Goal: Transaction & Acquisition: Obtain resource

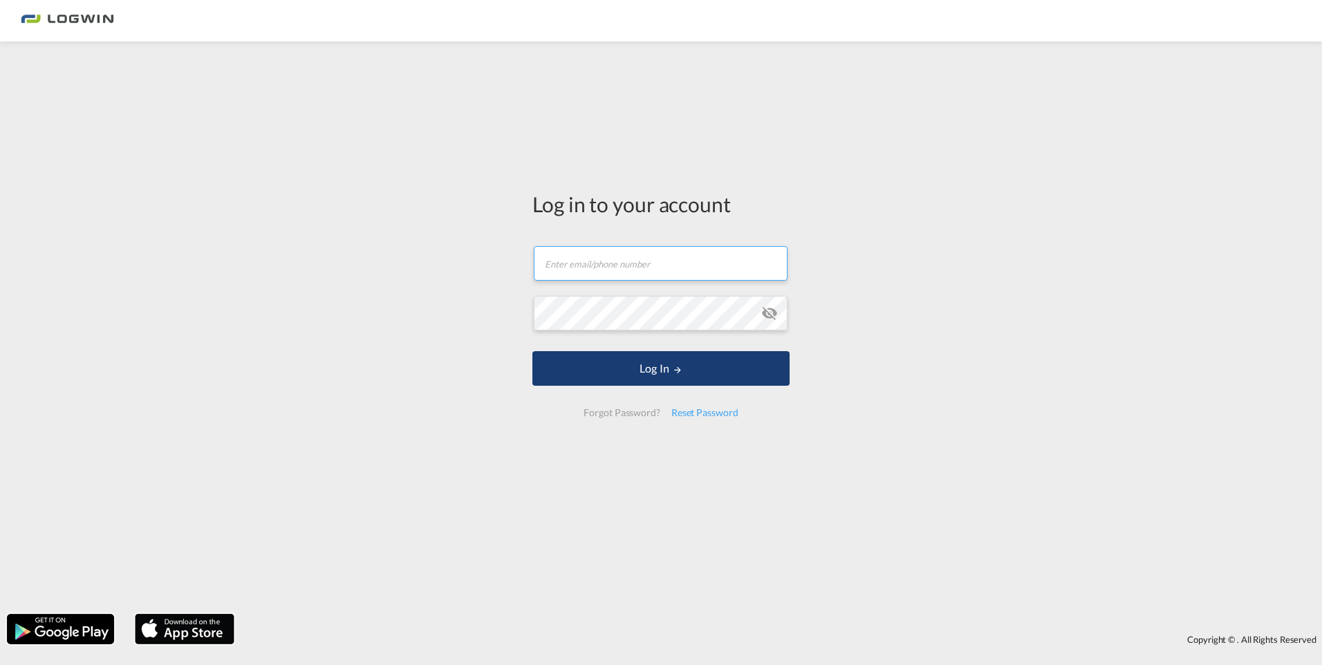
type input "[PERSON_NAME][EMAIL_ADDRESS][PERSON_NAME][DOMAIN_NAME]"
click at [620, 361] on button "Log In" at bounding box center [661, 368] width 257 height 35
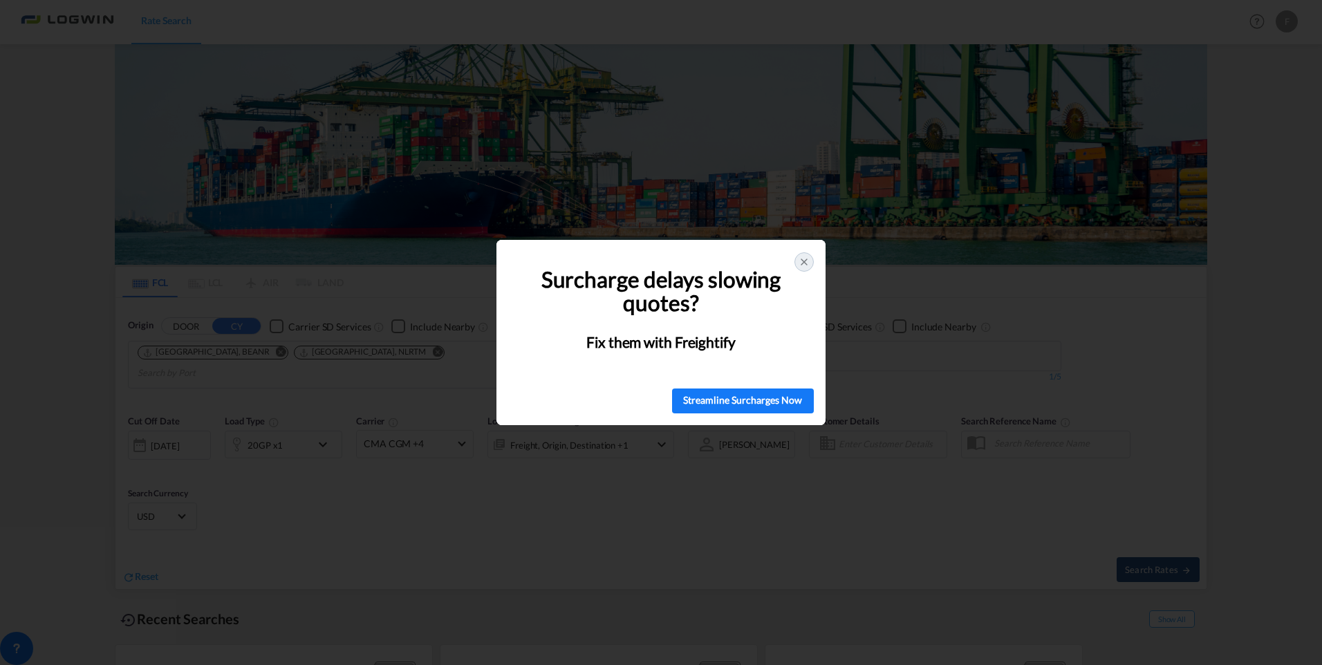
click at [804, 263] on icon at bounding box center [804, 262] width 11 height 11
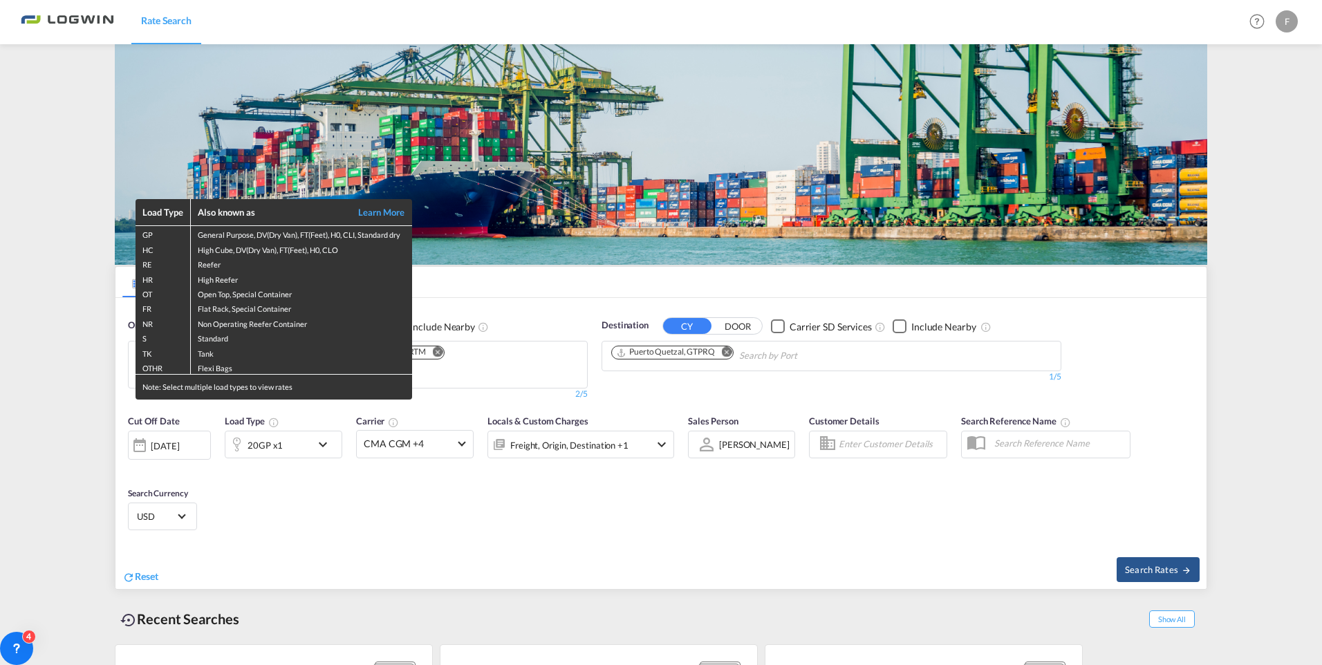
click at [142, 559] on div "Load Type Also known as Learn More GP General Purpose, DV(Dry Van), FT(Feet), H…" at bounding box center [661, 332] width 1322 height 665
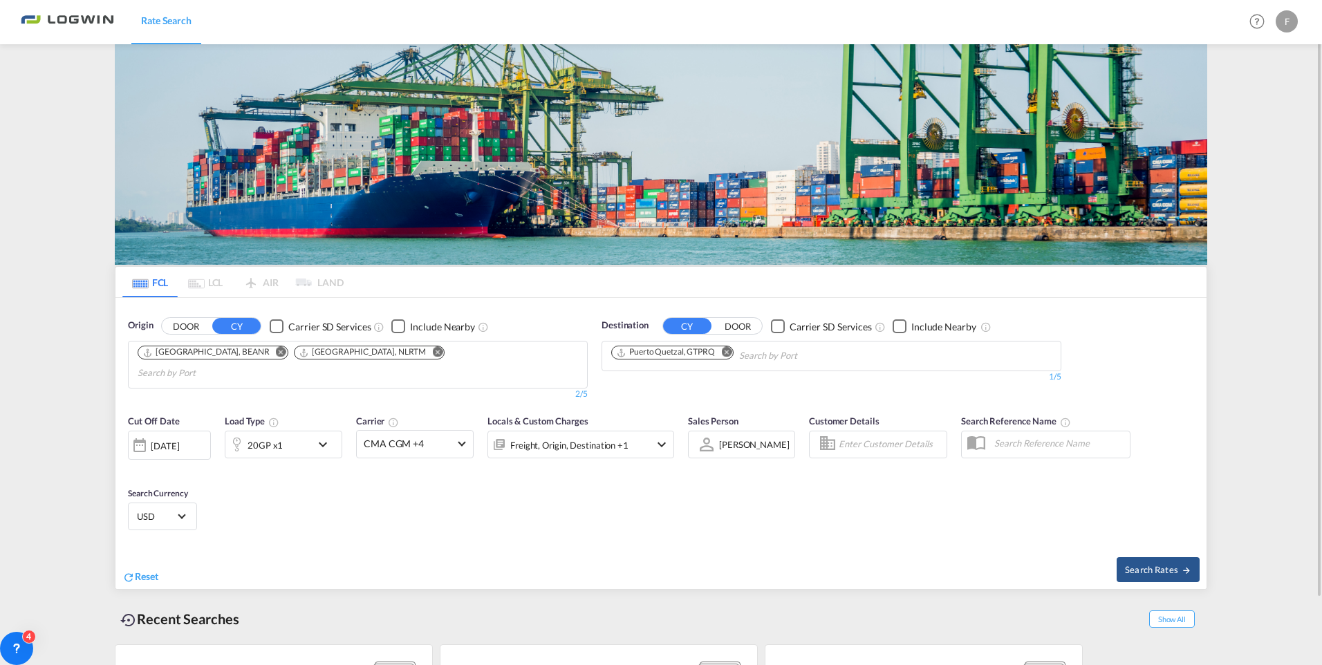
click at [432, 350] on md-icon "Remove" at bounding box center [437, 352] width 10 height 10
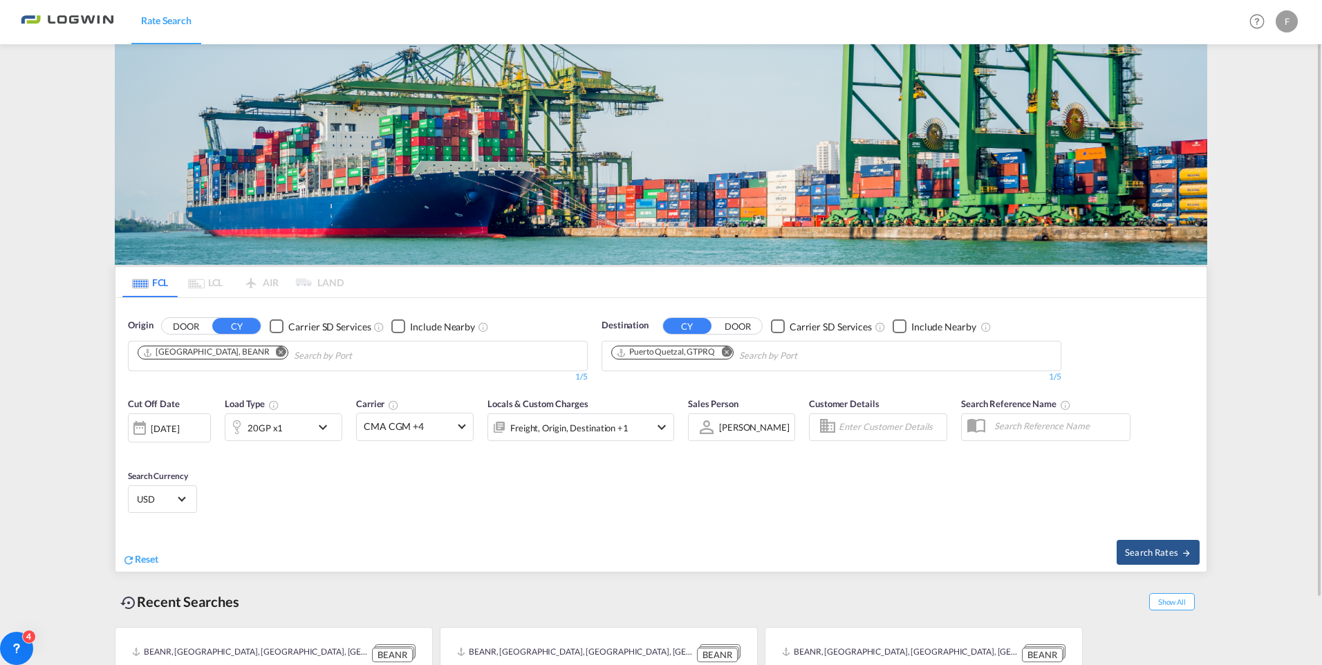
click at [276, 352] on md-icon "Remove" at bounding box center [281, 352] width 10 height 10
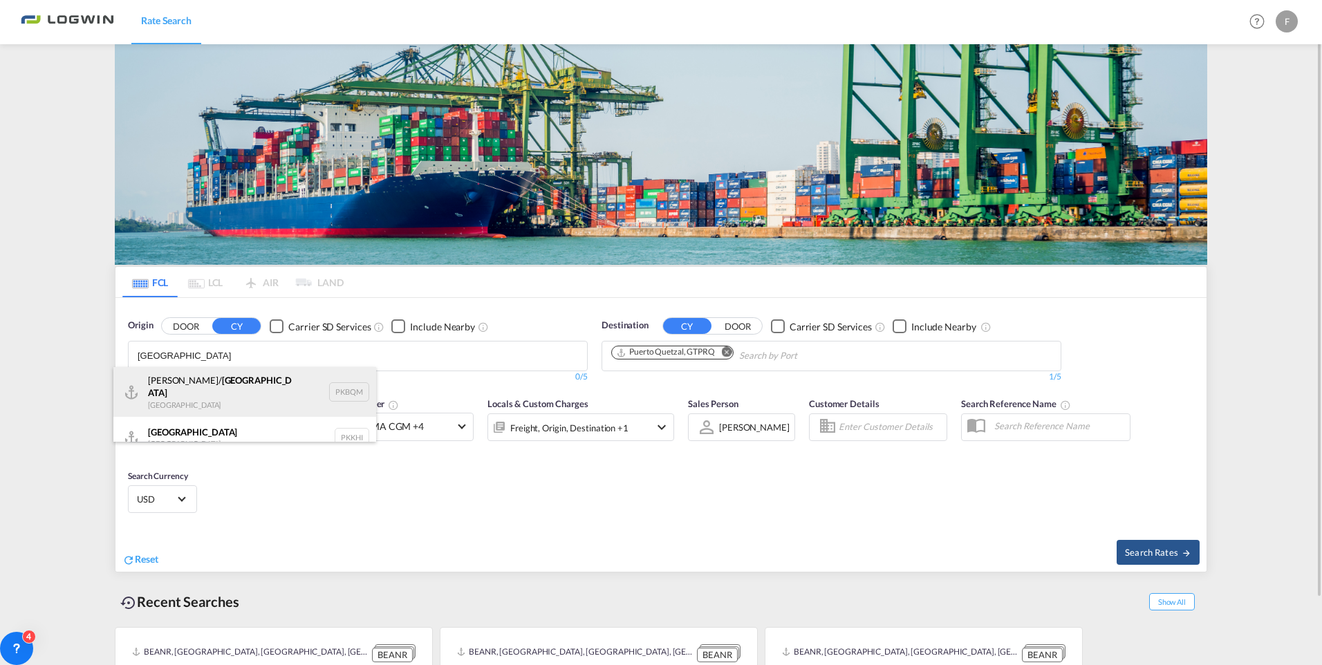
type input "[GEOGRAPHIC_DATA]"
click at [212, 382] on div "[PERSON_NAME]/ [GEOGRAPHIC_DATA] [GEOGRAPHIC_DATA] PKBQM" at bounding box center [244, 392] width 263 height 50
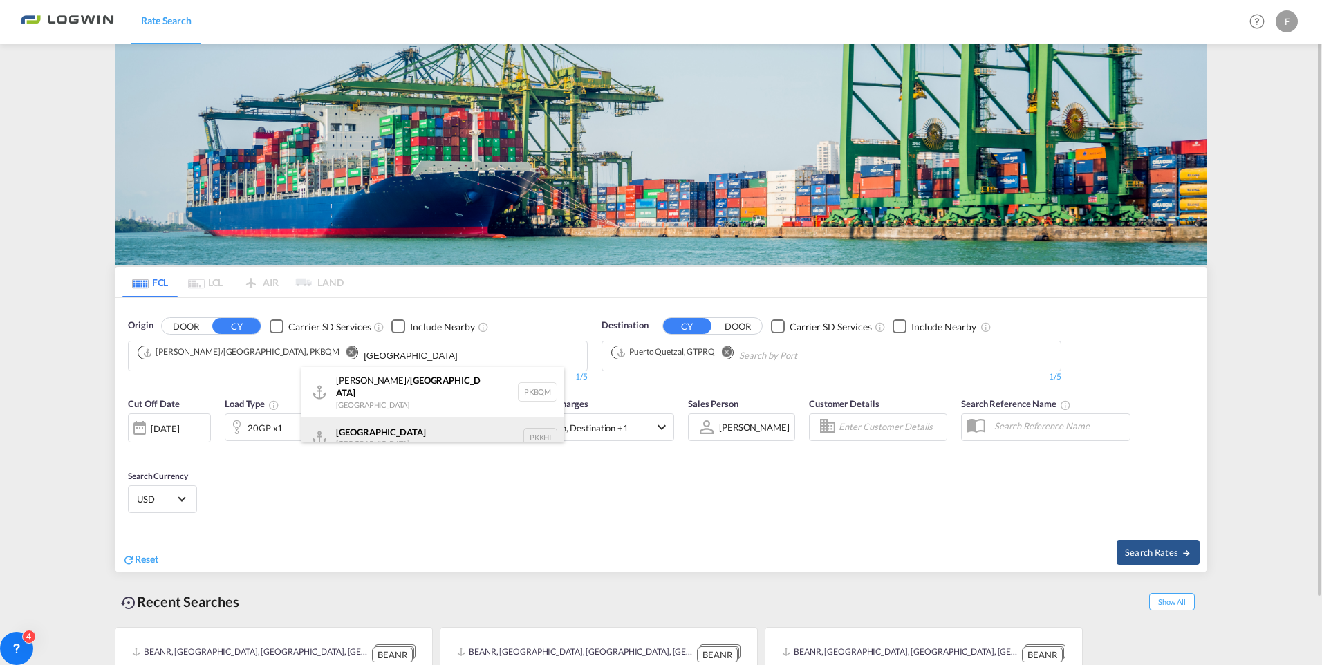
type input "[GEOGRAPHIC_DATA]"
click at [350, 427] on div "[GEOGRAPHIC_DATA] [GEOGRAPHIC_DATA] PKKHI" at bounding box center [433, 437] width 263 height 41
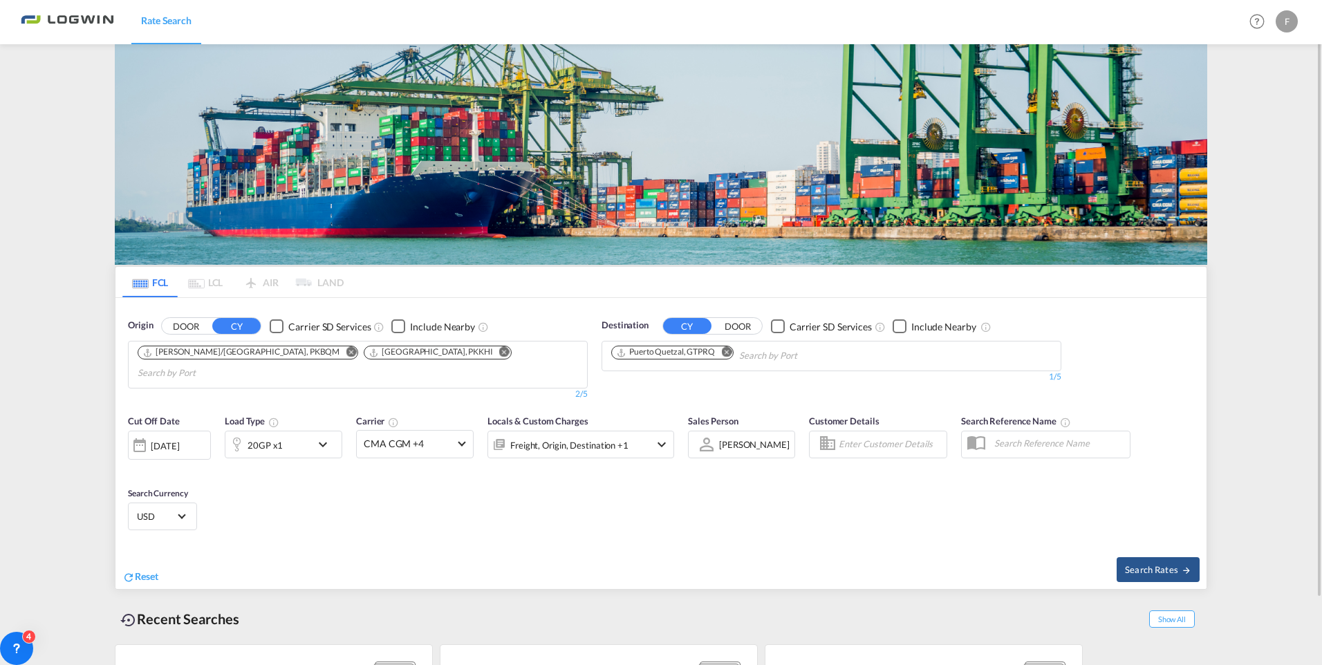
click at [728, 351] on md-icon "Remove" at bounding box center [726, 352] width 10 height 10
type input "[GEOGRAPHIC_DATA]"
click at [664, 430] on div "[GEOGRAPHIC_DATA] [GEOGRAPHIC_DATA] NLRTM" at bounding box center [718, 450] width 263 height 41
click at [1159, 564] on span "Search Rates" at bounding box center [1158, 569] width 66 height 11
type input "PKBQM,PKKHI to NLRTM / [DATE]"
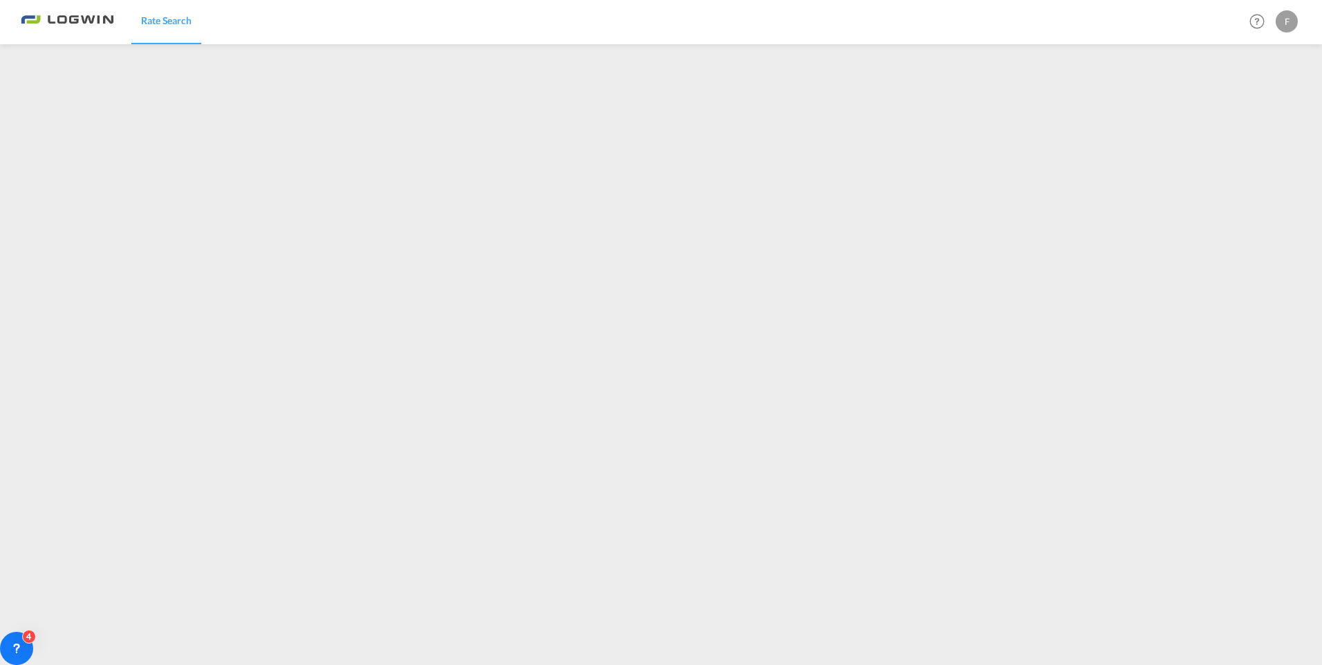
click at [1282, 18] on div "F" at bounding box center [1287, 21] width 22 height 22
click at [1256, 104] on button "Logout" at bounding box center [1271, 106] width 90 height 28
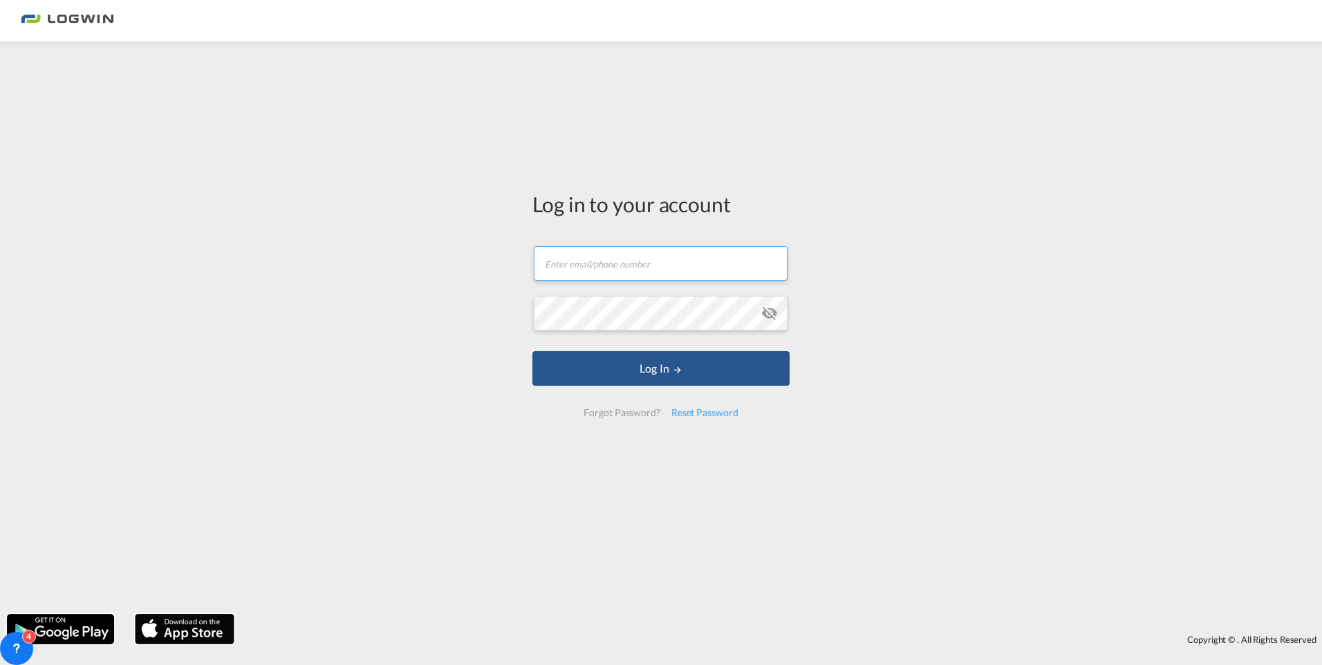
type input "[PERSON_NAME][EMAIL_ADDRESS][PERSON_NAME][DOMAIN_NAME]"
